Goal: Information Seeking & Learning: Learn about a topic

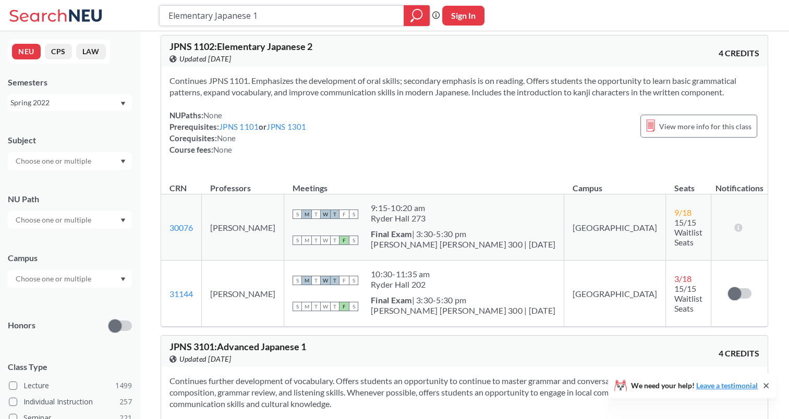
scroll to position [440, 0]
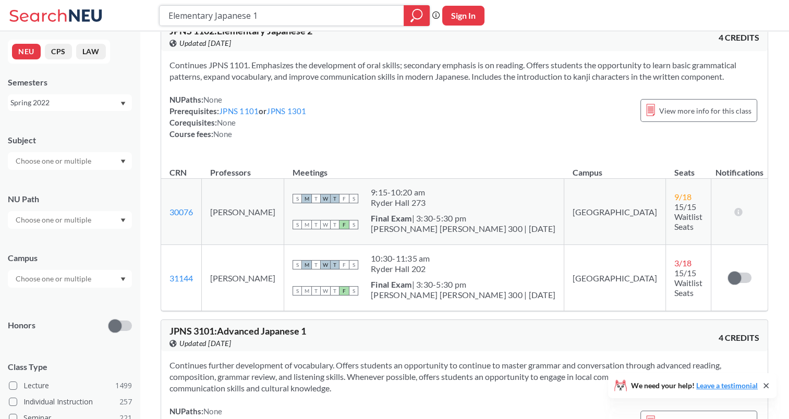
drag, startPoint x: 308, startPoint y: 17, endPoint x: 142, endPoint y: 11, distance: 165.9
click at [142, 11] on div "Elementary Japanese 1 Phrase search guarantees the exact search appears in the …" at bounding box center [394, 15] width 789 height 31
type input "writing"
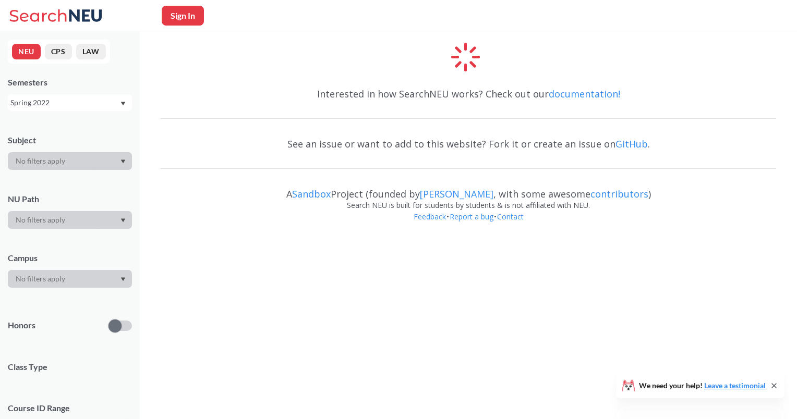
click at [76, 223] on div at bounding box center [70, 220] width 124 height 18
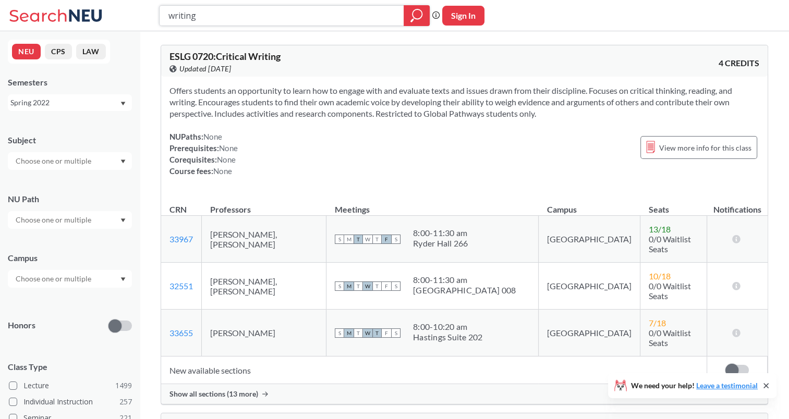
drag, startPoint x: 336, startPoint y: 22, endPoint x: 135, endPoint y: -5, distance: 202.5
click at [135, 0] on html "writing Phrase search guarantees the exact search appears in the results. Ex. I…" at bounding box center [394, 209] width 789 height 419
click at [279, 13] on input "writing" at bounding box center [281, 16] width 229 height 18
type input "japanese"
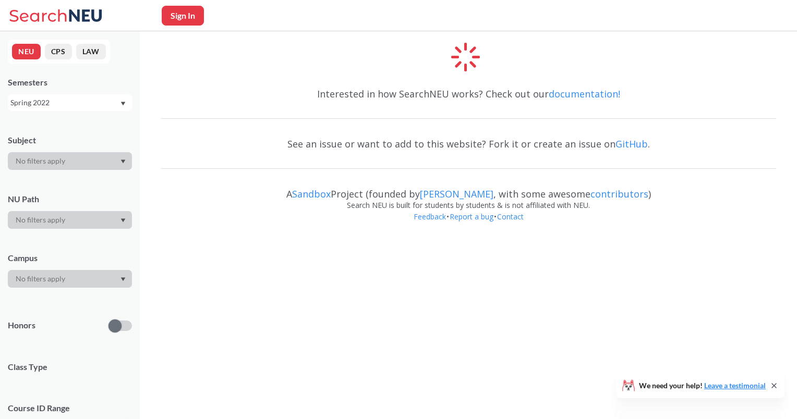
click at [190, 14] on button "Sign In" at bounding box center [183, 16] width 42 height 20
select select "US"
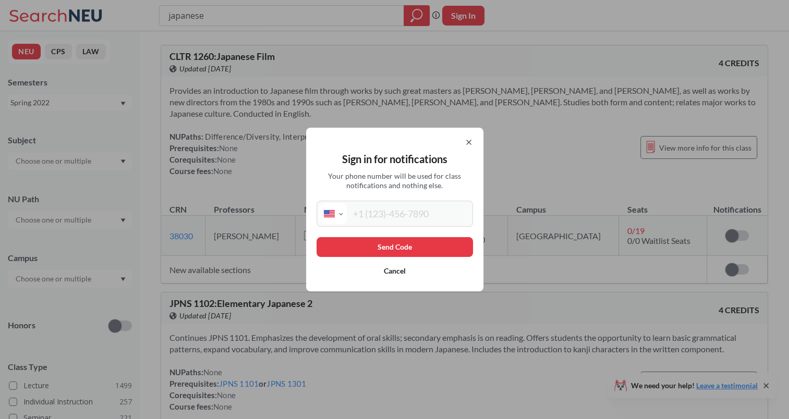
click at [473, 139] on icon at bounding box center [468, 142] width 8 height 8
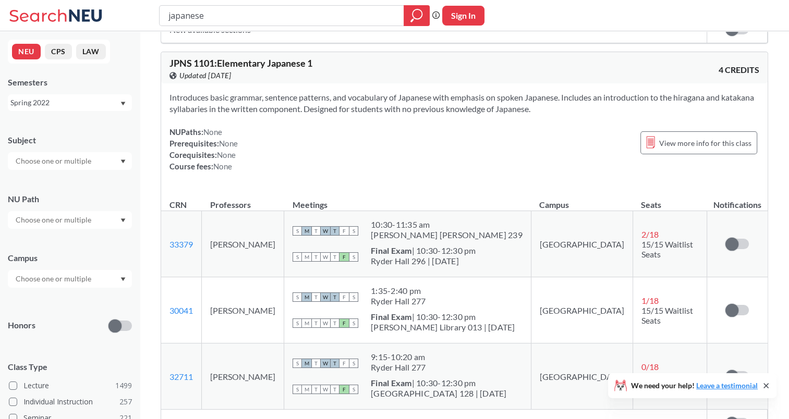
scroll to position [1021, 0]
click at [704, 137] on span "View more info for this class" at bounding box center [705, 143] width 92 height 13
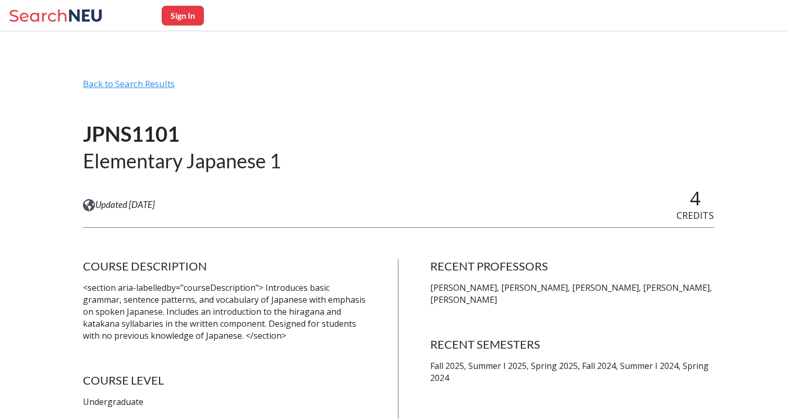
click at [127, 85] on div "Back to Search Results" at bounding box center [398, 88] width 631 height 20
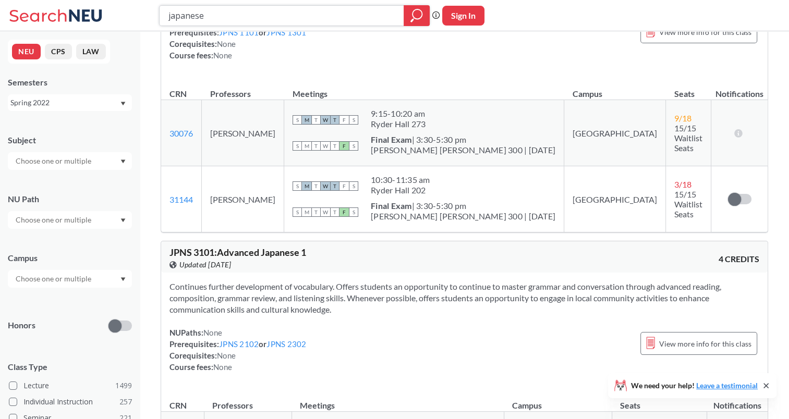
scroll to position [361, 0]
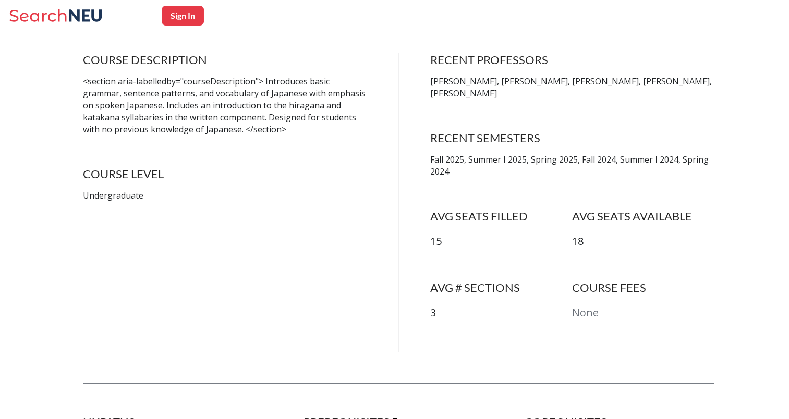
scroll to position [206, 0]
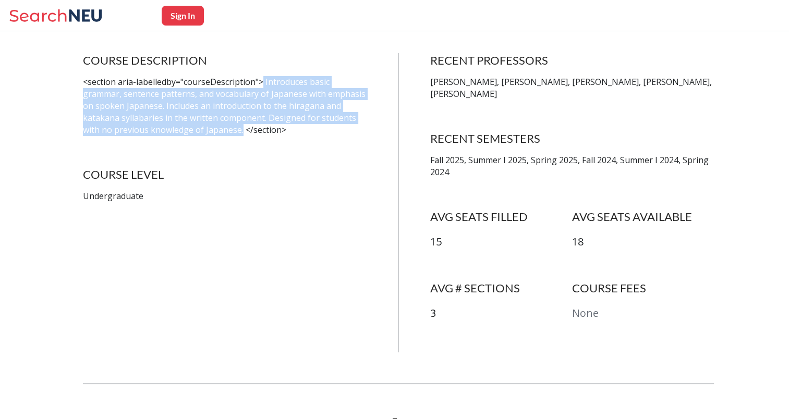
drag, startPoint x: 211, startPoint y: 129, endPoint x: 263, endPoint y: 84, distance: 68.8
click at [263, 84] on p "<section aria-labelledby="courseDescription"> Introduces basic grammar, sentenc…" at bounding box center [225, 105] width 284 height 59
copy p "Introduces basic grammar, sentence patterns, and vocabulary of Japanese with em…"
